Goal: Navigation & Orientation: Understand site structure

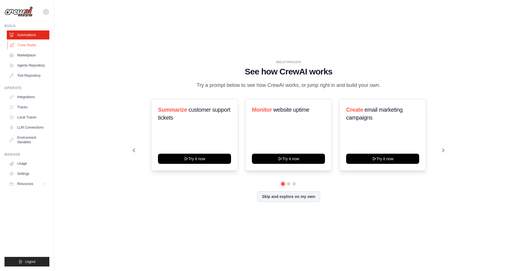
click at [27, 47] on link "Crew Studio" at bounding box center [28, 45] width 43 height 9
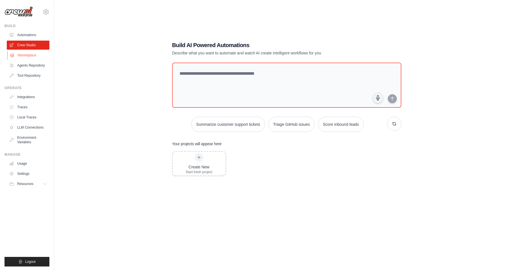
click at [32, 56] on link "Marketplace" at bounding box center [28, 55] width 43 height 9
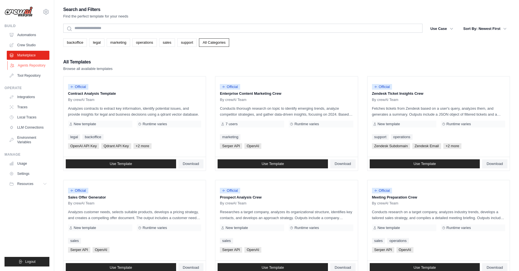
click at [35, 67] on link "Agents Repository" at bounding box center [28, 65] width 43 height 9
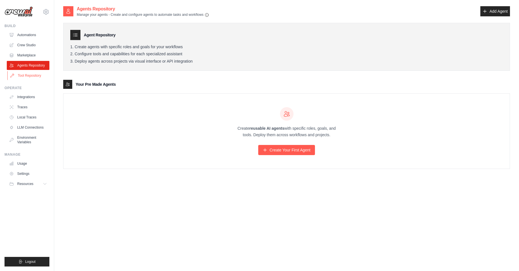
click at [30, 76] on link "Tool Repository" at bounding box center [28, 75] width 43 height 9
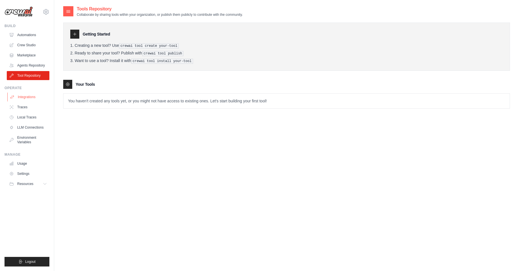
click at [29, 98] on link "Integrations" at bounding box center [28, 97] width 43 height 9
click at [32, 53] on link "Marketplace" at bounding box center [28, 55] width 43 height 9
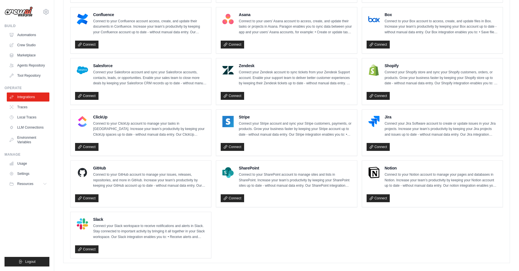
scroll to position [324, 0]
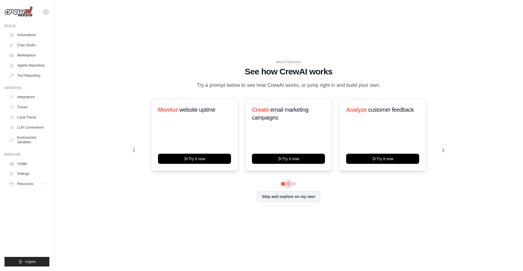
click at [289, 184] on button at bounding box center [289, 184] width 5 height 5
click at [296, 184] on button at bounding box center [294, 184] width 5 height 5
